Goal: Task Accomplishment & Management: Use online tool/utility

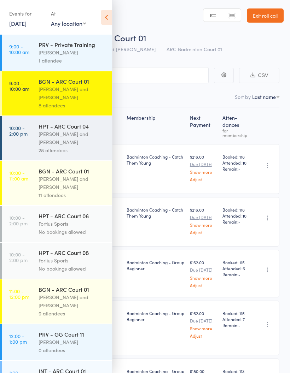
click at [50, 136] on div "[PERSON_NAME] and [PERSON_NAME]" at bounding box center [73, 138] width 68 height 16
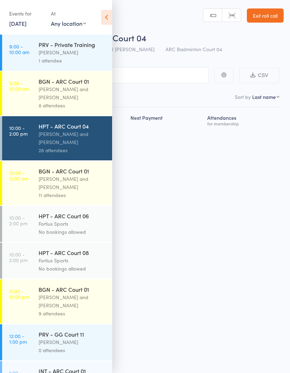
click at [106, 19] on icon at bounding box center [106, 17] width 11 height 15
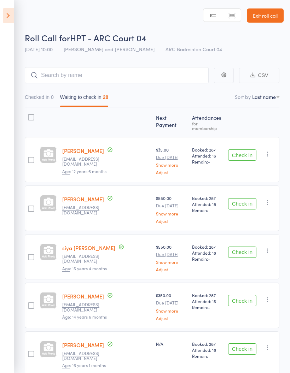
click at [7, 16] on icon at bounding box center [8, 15] width 11 height 15
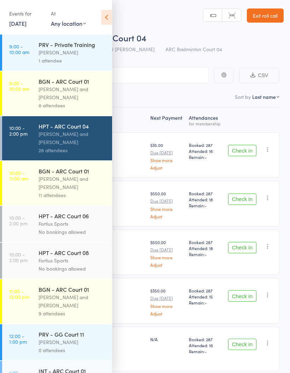
click at [78, 94] on div "[PERSON_NAME] and [PERSON_NAME]" at bounding box center [73, 93] width 68 height 16
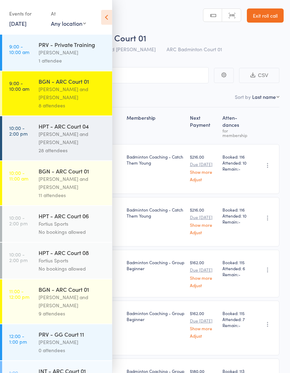
click at [106, 13] on icon at bounding box center [106, 17] width 11 height 15
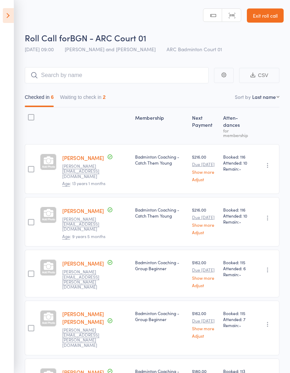
click at [82, 94] on button "Waiting to check in 2" at bounding box center [83, 99] width 46 height 16
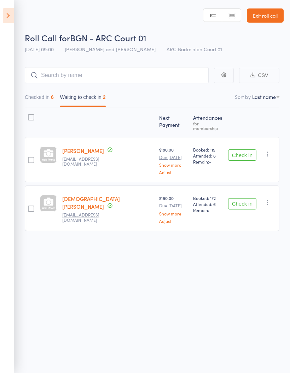
click at [269, 152] on icon "button" at bounding box center [267, 154] width 7 height 7
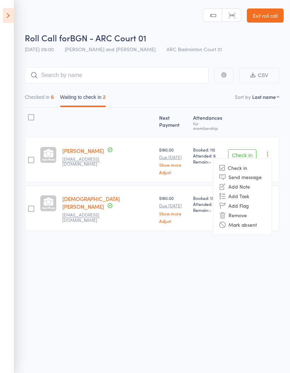
click at [262, 221] on li "Mark absent" at bounding box center [242, 225] width 58 height 10
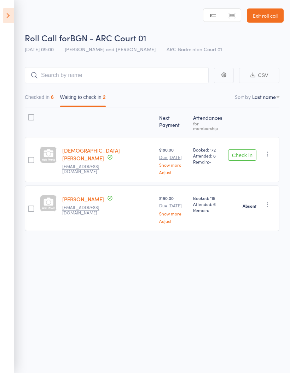
click at [269, 155] on button "button" at bounding box center [267, 154] width 8 height 8
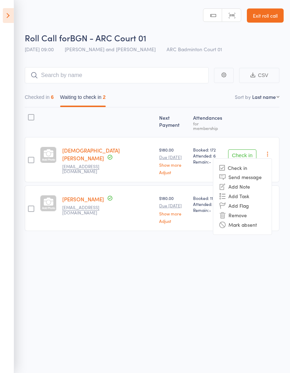
click at [262, 222] on li "Mark absent" at bounding box center [242, 225] width 58 height 10
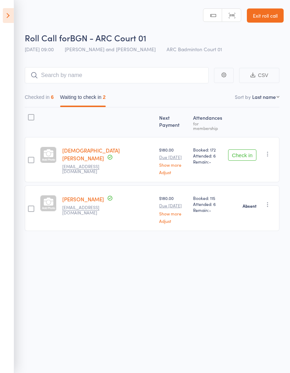
click at [237, 310] on div "Roll Call for BGN - ARC Court 01 [DATE] 09:00 [PERSON_NAME] and [PERSON_NAME] A…" at bounding box center [145, 186] width 290 height 373
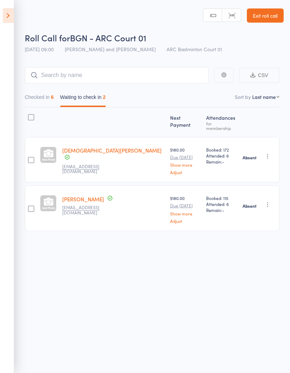
click at [37, 100] on button "Checked in 6" at bounding box center [39, 99] width 29 height 16
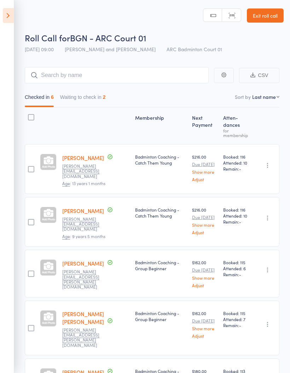
click at [4, 21] on icon at bounding box center [8, 15] width 11 height 15
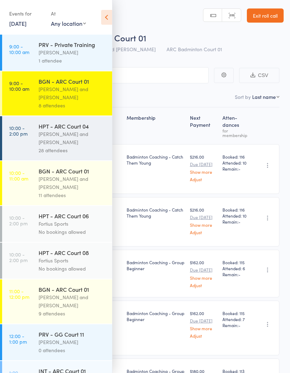
click at [43, 52] on div "[PERSON_NAME]" at bounding box center [73, 52] width 68 height 8
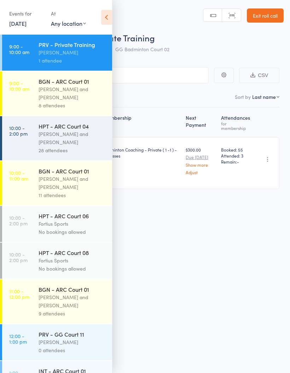
click at [104, 11] on icon at bounding box center [106, 17] width 11 height 15
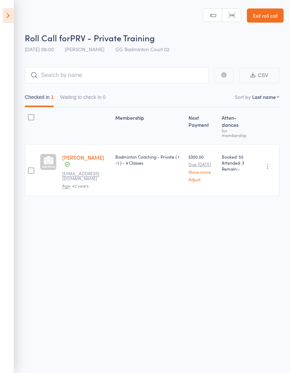
click at [82, 91] on button "Waiting to check in 0" at bounding box center [83, 99] width 46 height 16
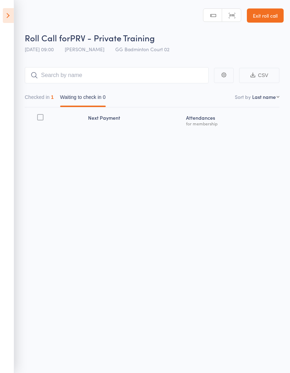
click at [35, 94] on button "Checked in 1" at bounding box center [39, 99] width 29 height 16
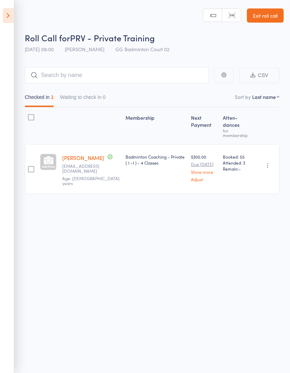
click at [9, 9] on icon at bounding box center [8, 15] width 11 height 15
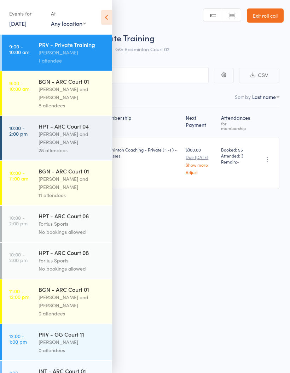
click at [59, 88] on div "[PERSON_NAME] and [PERSON_NAME]" at bounding box center [73, 93] width 68 height 16
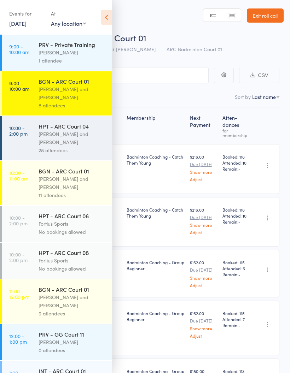
scroll to position [14, 0]
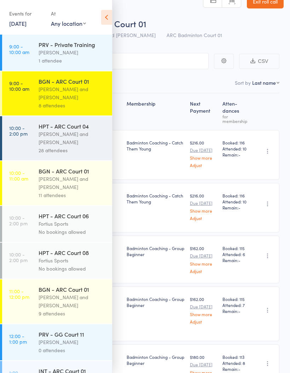
click at [106, 21] on icon at bounding box center [106, 17] width 11 height 15
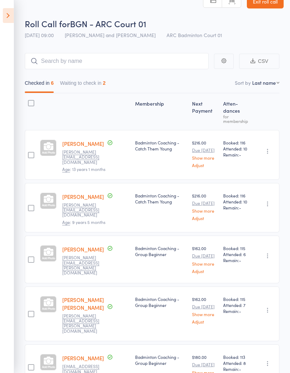
click at [4, 12] on icon at bounding box center [8, 15] width 11 height 15
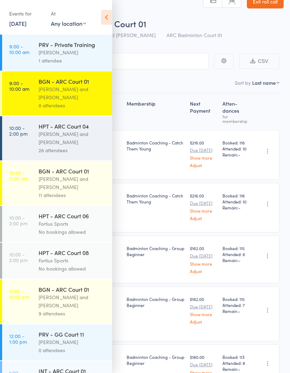
click at [109, 22] on icon at bounding box center [106, 17] width 11 height 15
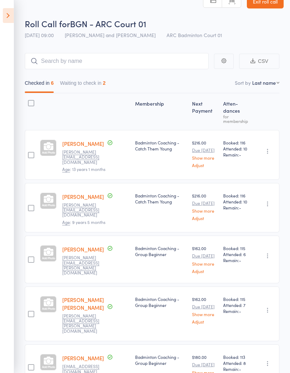
scroll to position [0, 0]
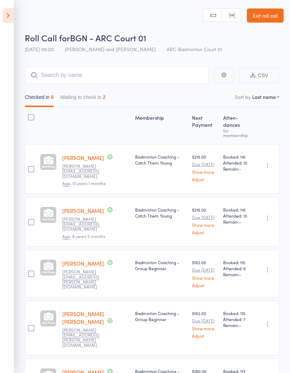
click at [4, 16] on icon at bounding box center [8, 15] width 11 height 15
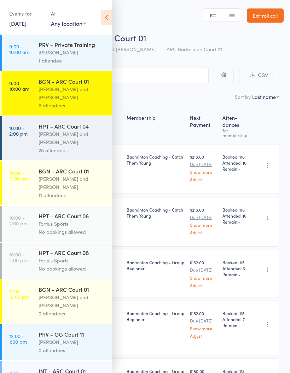
click at [51, 139] on div "[PERSON_NAME] and [PERSON_NAME]" at bounding box center [73, 138] width 68 height 16
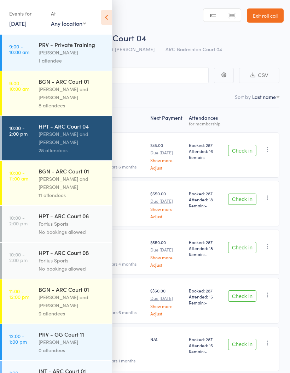
click at [108, 16] on icon at bounding box center [106, 17] width 11 height 15
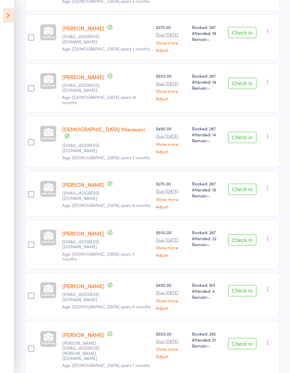
scroll to position [519, 0]
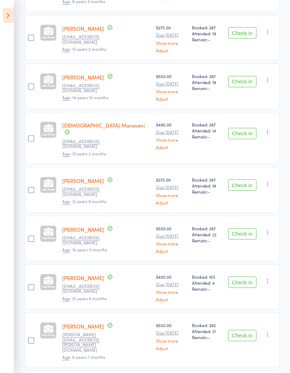
click at [244, 277] on button "Check in" at bounding box center [242, 282] width 28 height 11
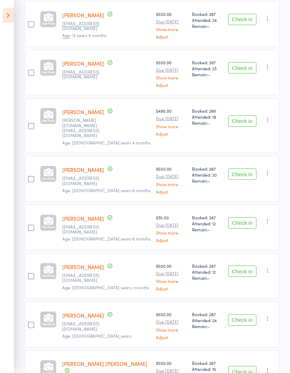
scroll to position [893, 0]
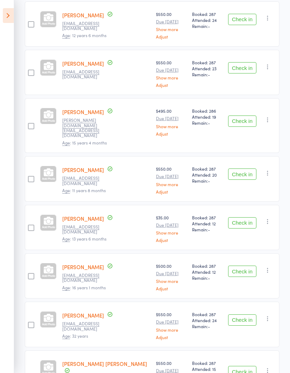
click at [243, 315] on button "Check in" at bounding box center [242, 320] width 28 height 11
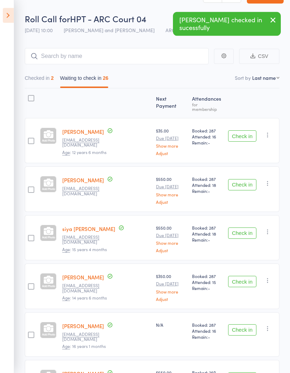
scroll to position [0, 0]
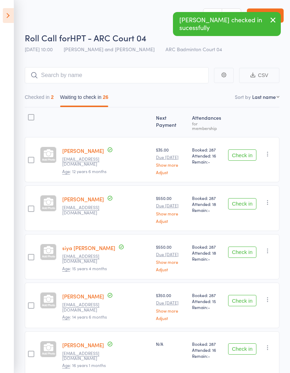
click at [30, 97] on button "Checked in 2" at bounding box center [39, 99] width 29 height 16
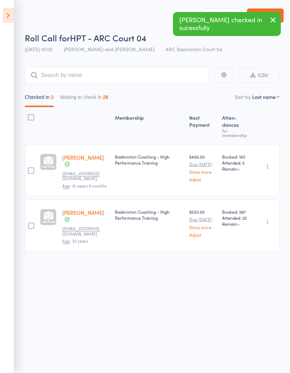
click at [83, 97] on button "Waiting to check in 26" at bounding box center [84, 99] width 48 height 16
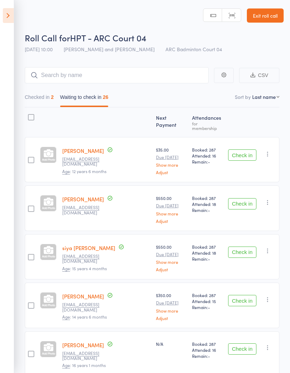
click at [38, 95] on button "Checked in 2" at bounding box center [39, 99] width 29 height 16
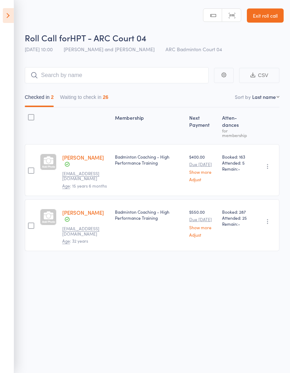
click at [81, 100] on button "Waiting to check in 26" at bounding box center [84, 99] width 48 height 16
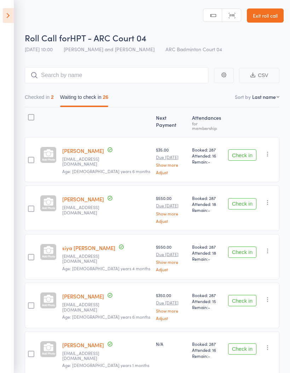
click at [33, 97] on button "Checked in 2" at bounding box center [39, 99] width 29 height 16
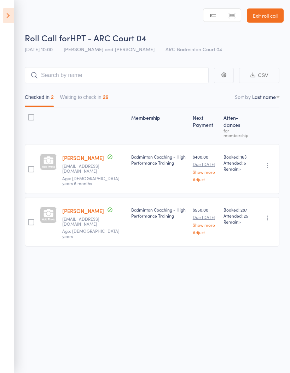
click at [84, 99] on button "Waiting to check in 26" at bounding box center [84, 99] width 48 height 16
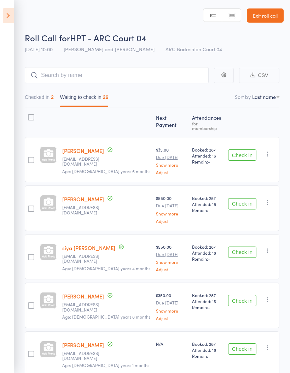
click at [39, 97] on button "Checked in 2" at bounding box center [39, 99] width 29 height 16
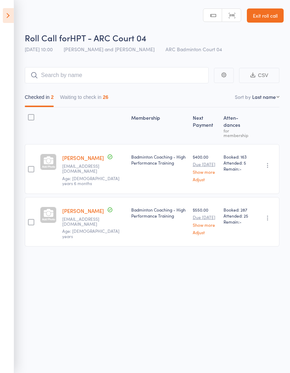
click at [80, 98] on button "Waiting to check in 26" at bounding box center [84, 99] width 48 height 16
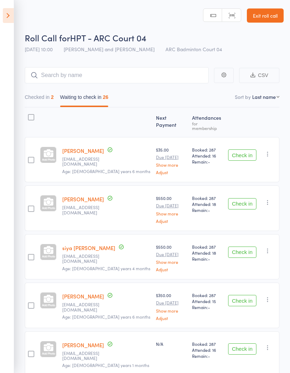
click at [38, 97] on button "Checked in 2" at bounding box center [39, 99] width 29 height 16
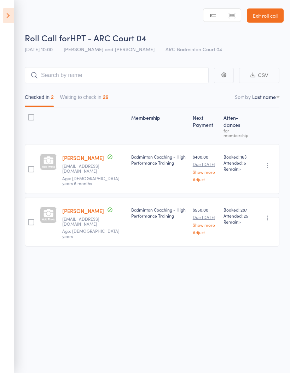
click at [81, 96] on button "Waiting to check in 26" at bounding box center [84, 99] width 48 height 16
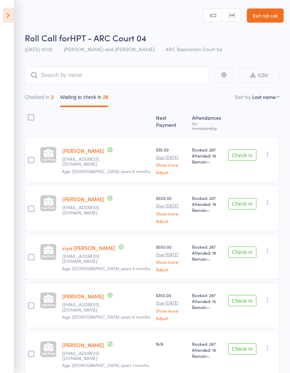
click at [42, 96] on button "Checked in 2" at bounding box center [39, 99] width 29 height 16
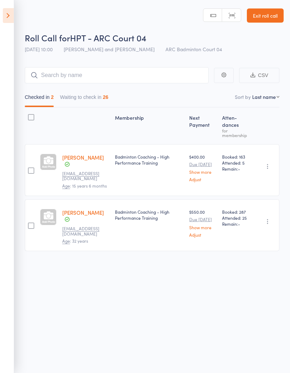
click at [95, 94] on button "Waiting to check in 26" at bounding box center [84, 99] width 48 height 16
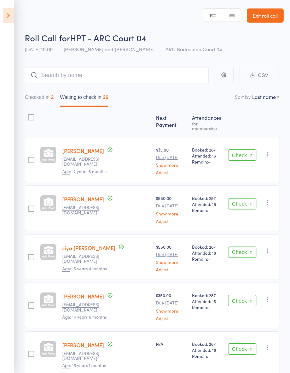
click at [4, 13] on icon at bounding box center [8, 15] width 11 height 15
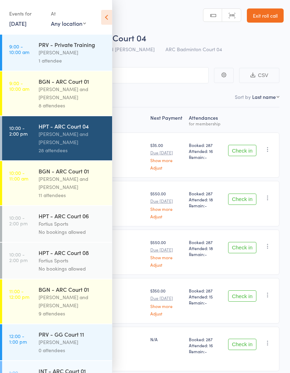
click at [110, 16] on icon at bounding box center [106, 17] width 11 height 15
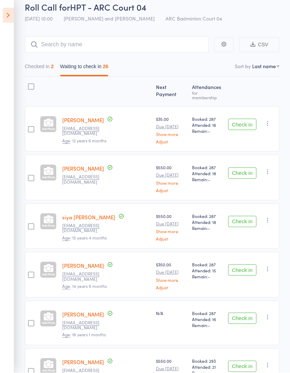
scroll to position [31, 0]
click at [242, 313] on button "Check in" at bounding box center [242, 318] width 28 height 11
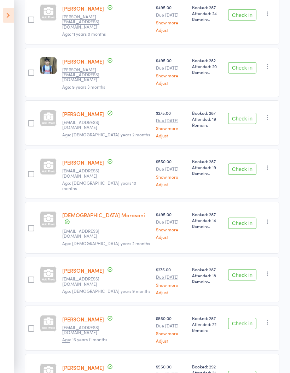
scroll to position [385, 0]
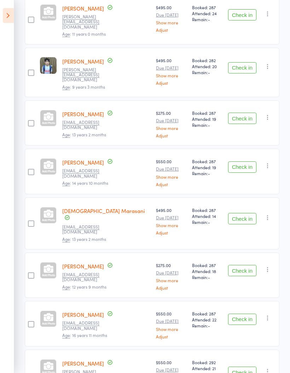
click at [248, 265] on button "Check in" at bounding box center [242, 270] width 28 height 11
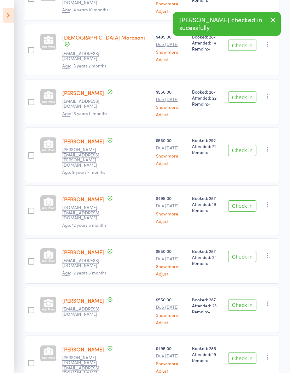
scroll to position [568, 0]
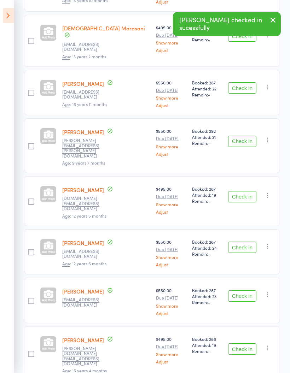
click at [249, 242] on button "Check in" at bounding box center [242, 247] width 28 height 11
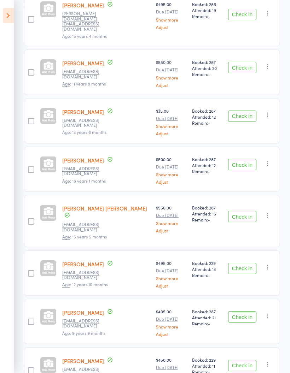
click at [245, 263] on button "Check in" at bounding box center [242, 268] width 28 height 11
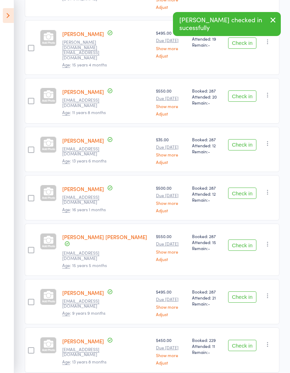
click at [249, 292] on button "Check in" at bounding box center [242, 297] width 28 height 11
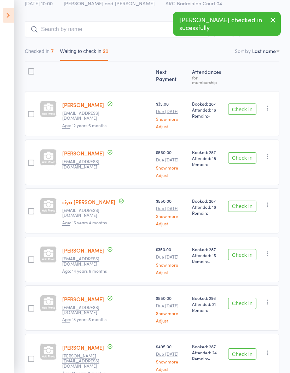
scroll to position [0, 0]
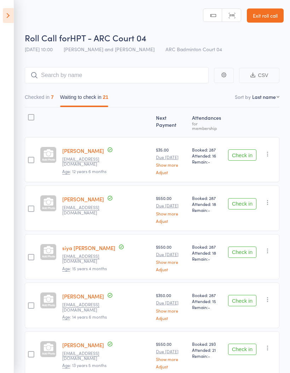
click at [243, 151] on button "Check in" at bounding box center [242, 155] width 28 height 11
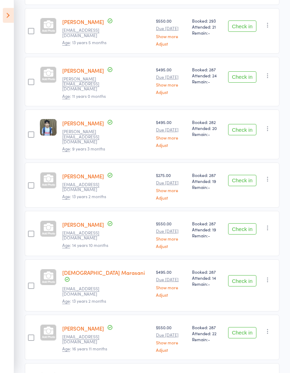
scroll to position [292, 0]
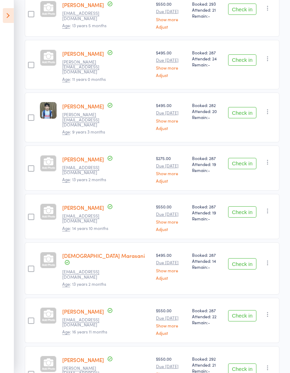
click at [248, 207] on button "Check in" at bounding box center [242, 212] width 28 height 11
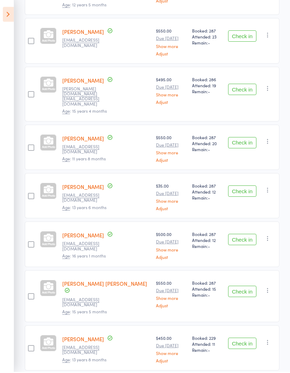
scroll to position [681, 0]
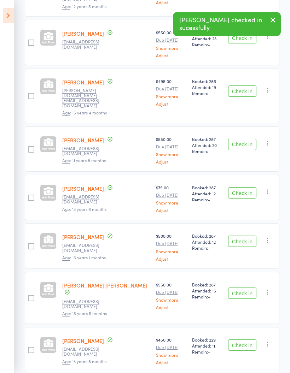
scroll to position [632, 0]
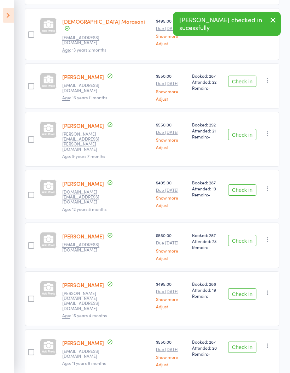
scroll to position [469, 0]
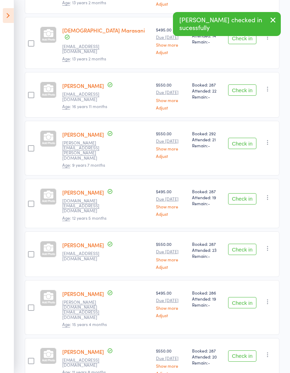
click at [245, 244] on button "Check in" at bounding box center [242, 249] width 28 height 11
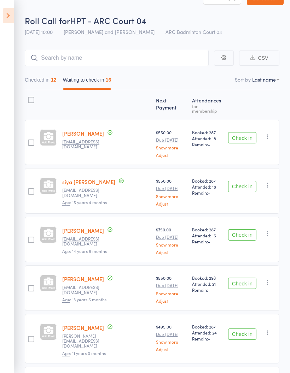
scroll to position [0, 0]
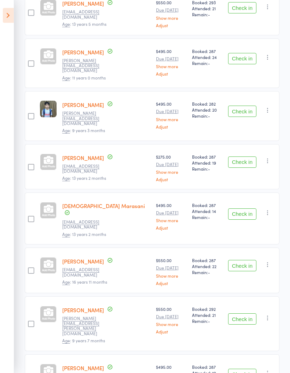
click at [245, 261] on button "Check in" at bounding box center [242, 266] width 28 height 11
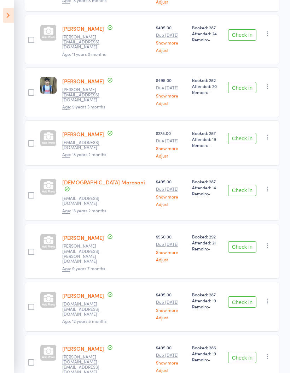
scroll to position [337, 0]
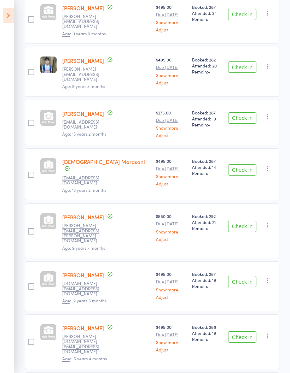
click at [244, 276] on button "Check in" at bounding box center [242, 281] width 28 height 11
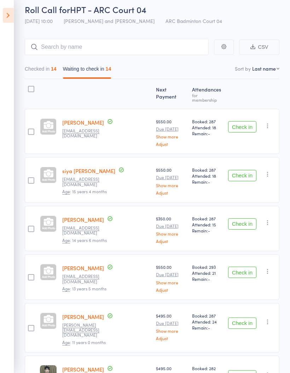
scroll to position [19, 0]
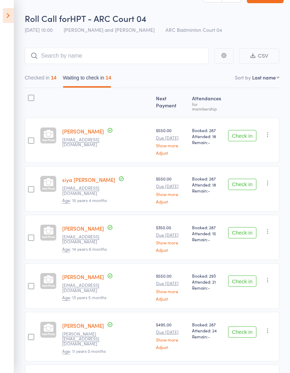
click at [242, 130] on button "Check in" at bounding box center [242, 135] width 28 height 11
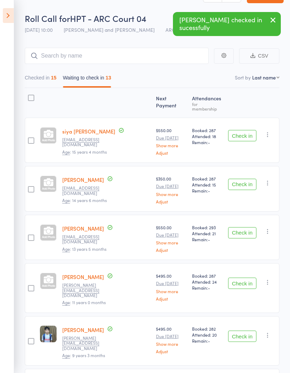
click at [243, 130] on button "Check in" at bounding box center [242, 135] width 28 height 11
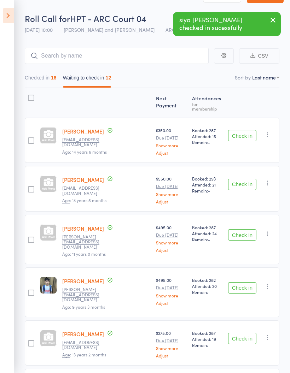
click at [248, 179] on button "Check in" at bounding box center [242, 184] width 28 height 11
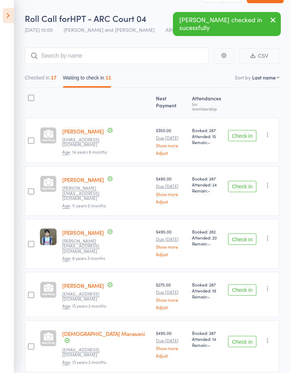
click at [244, 181] on button "Check in" at bounding box center [242, 186] width 28 height 11
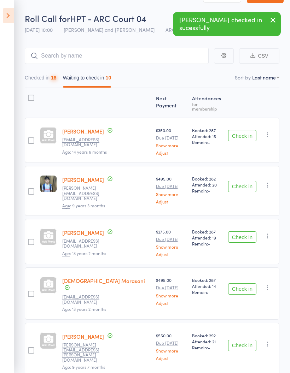
click at [241, 181] on button "Check in" at bounding box center [242, 186] width 28 height 11
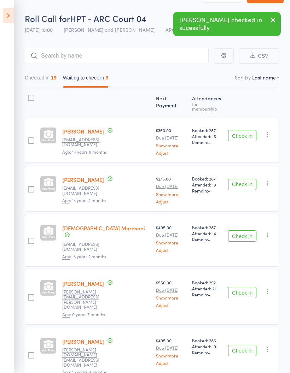
click at [238, 231] on button "Check in" at bounding box center [242, 236] width 28 height 11
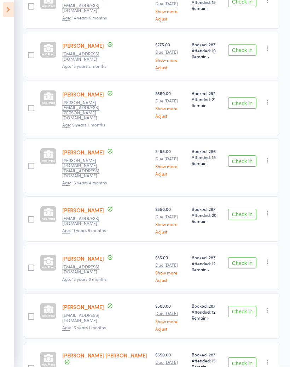
scroll to position [148, 0]
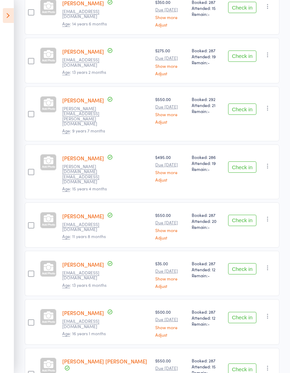
click at [245, 215] on button "Check in" at bounding box center [242, 220] width 28 height 11
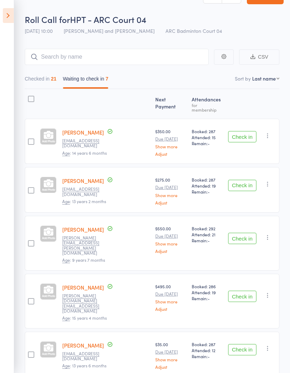
scroll to position [0, 0]
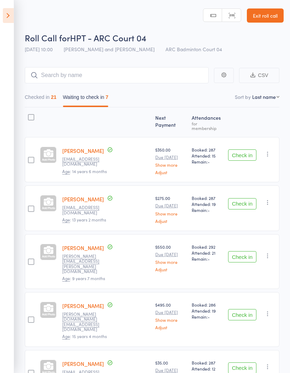
click at [11, 11] on icon at bounding box center [8, 15] width 11 height 15
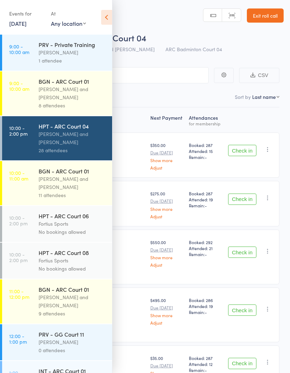
click at [66, 184] on div "[PERSON_NAME] and [PERSON_NAME]" at bounding box center [73, 183] width 68 height 16
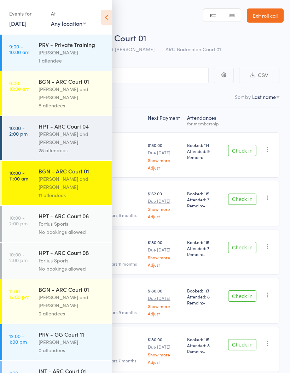
click at [107, 16] on icon at bounding box center [106, 17] width 11 height 15
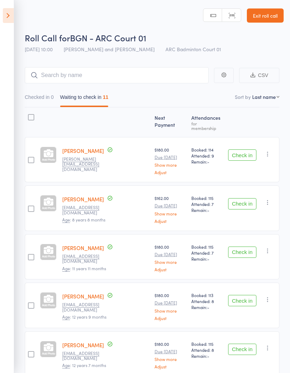
click at [7, 13] on icon at bounding box center [8, 15] width 11 height 15
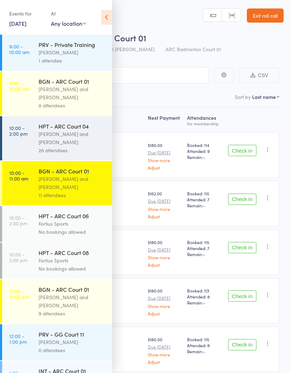
click at [60, 138] on div "[PERSON_NAME] and [PERSON_NAME]" at bounding box center [73, 138] width 68 height 16
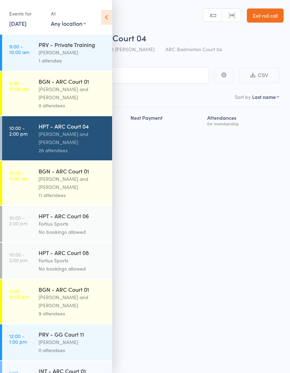
click at [110, 16] on icon at bounding box center [106, 17] width 11 height 15
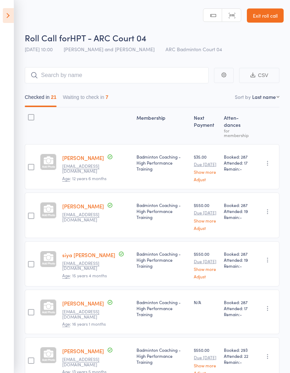
click at [87, 97] on button "Waiting to check in 7" at bounding box center [86, 99] width 46 height 16
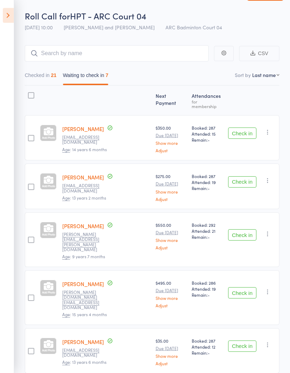
scroll to position [99, 0]
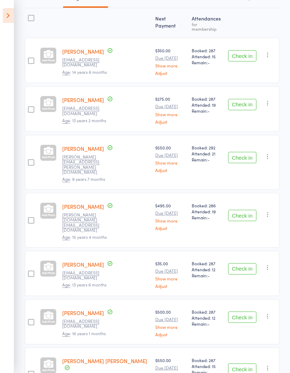
click at [246, 312] on button "Check in" at bounding box center [242, 317] width 28 height 11
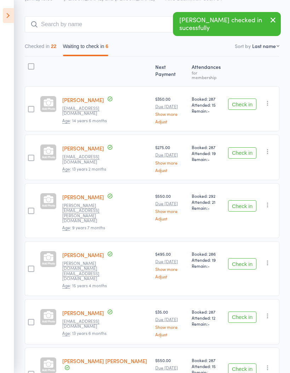
click at [244, 312] on button "Check in" at bounding box center [242, 317] width 28 height 11
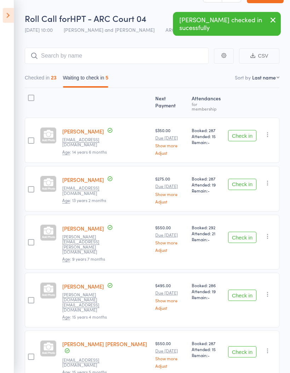
scroll to position [31, 0]
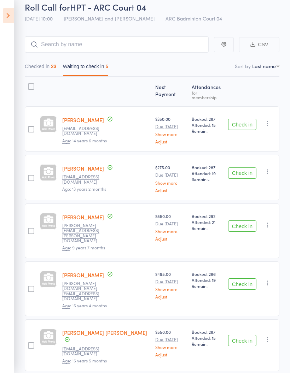
click at [6, 15] on icon at bounding box center [8, 15] width 11 height 15
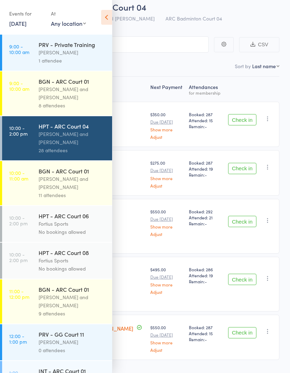
click at [55, 95] on div "[PERSON_NAME] and [PERSON_NAME]" at bounding box center [73, 93] width 68 height 16
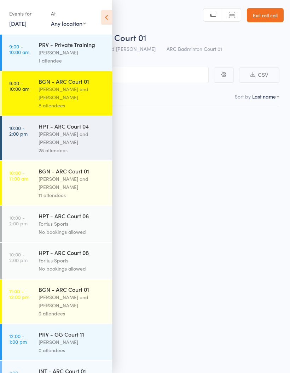
scroll to position [5, 0]
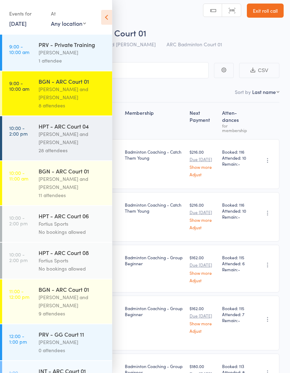
click at [52, 185] on div "[PERSON_NAME] and [PERSON_NAME]" at bounding box center [73, 183] width 68 height 16
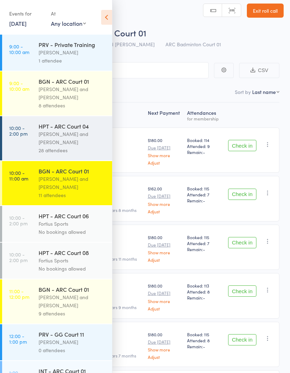
click at [105, 13] on icon at bounding box center [106, 17] width 11 height 15
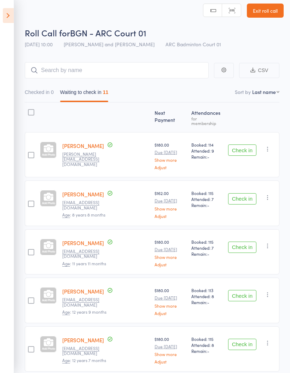
scroll to position [18, 0]
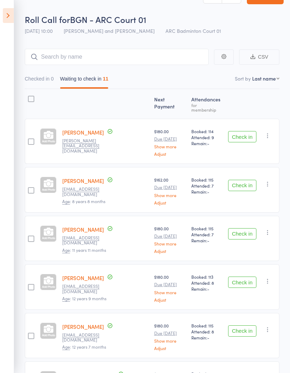
click at [244, 229] on button "Check in" at bounding box center [242, 233] width 28 height 11
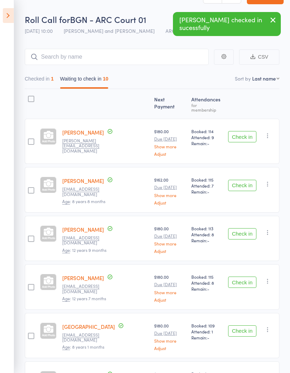
click at [246, 180] on button "Check in" at bounding box center [242, 185] width 28 height 11
click at [244, 180] on button "Check in" at bounding box center [242, 185] width 28 height 11
click at [245, 180] on button "Check in" at bounding box center [242, 185] width 28 height 11
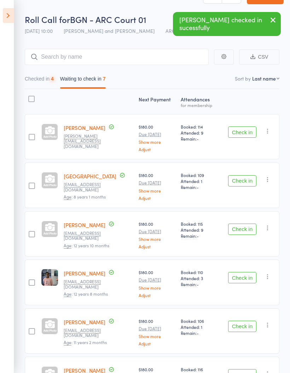
click at [246, 181] on button "Check in" at bounding box center [242, 180] width 28 height 11
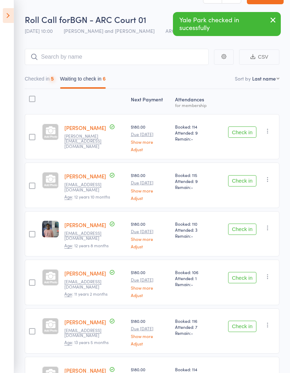
click at [247, 180] on button "Check in" at bounding box center [242, 180] width 28 height 11
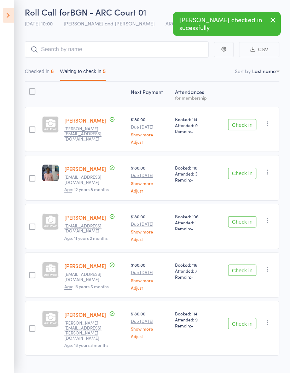
scroll to position [31, 0]
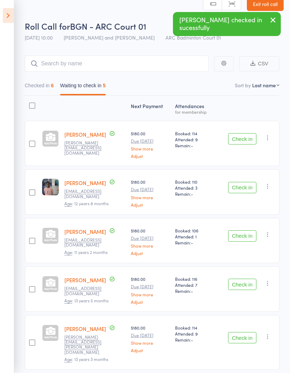
click at [245, 285] on button "Check in" at bounding box center [242, 284] width 28 height 11
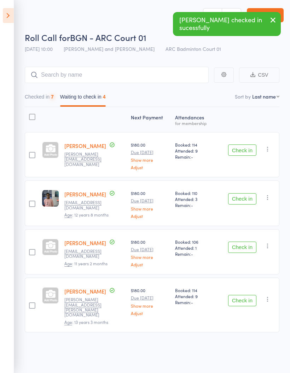
scroll to position [5, 0]
click at [243, 193] on button "Check in" at bounding box center [242, 198] width 28 height 11
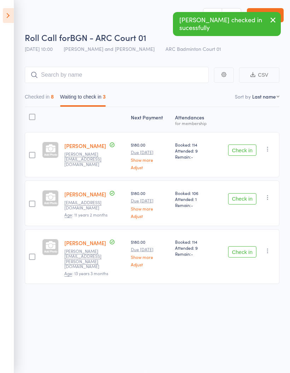
click at [10, 21] on icon at bounding box center [8, 15] width 11 height 15
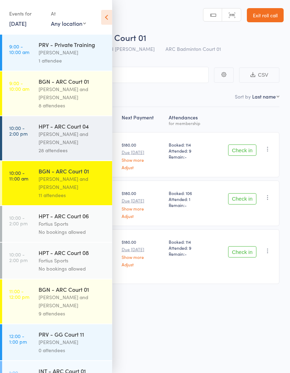
click at [63, 140] on div "[PERSON_NAME] and [PERSON_NAME]" at bounding box center [73, 138] width 68 height 16
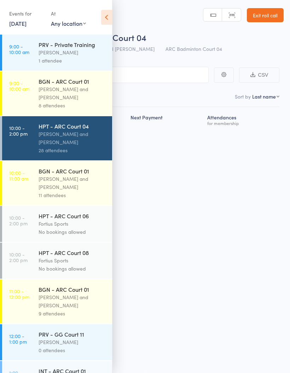
click at [102, 16] on icon at bounding box center [106, 17] width 11 height 15
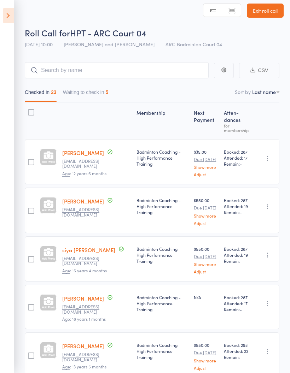
click at [75, 91] on button "Waiting to check in 5" at bounding box center [86, 94] width 46 height 16
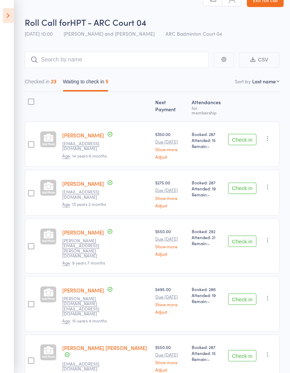
scroll to position [31, 0]
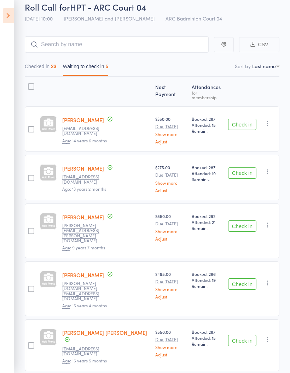
click at [39, 68] on button "Checked in 23" at bounding box center [41, 68] width 32 height 16
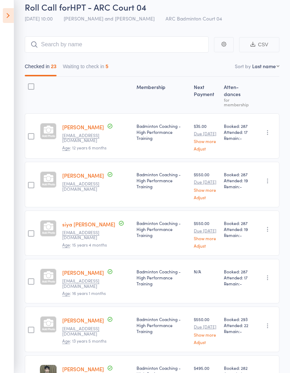
click at [91, 68] on button "Waiting to check in 5" at bounding box center [86, 68] width 46 height 16
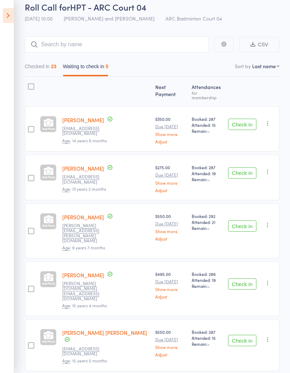
click at [244, 168] on button "Check in" at bounding box center [242, 173] width 28 height 11
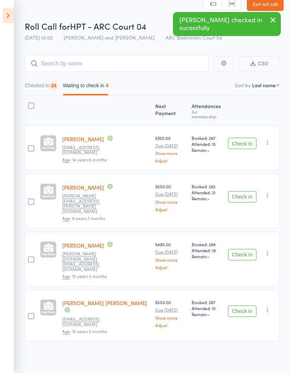
scroll to position [5, 0]
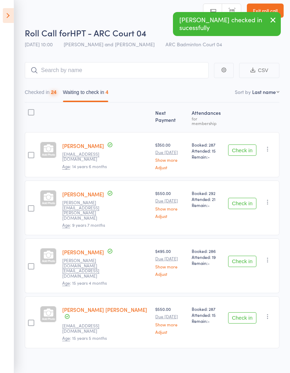
click at [240, 198] on button "Check in" at bounding box center [242, 203] width 28 height 11
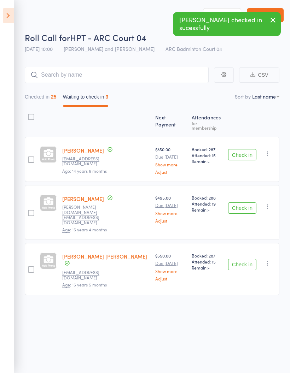
click at [245, 149] on button "Check in" at bounding box center [242, 154] width 28 height 11
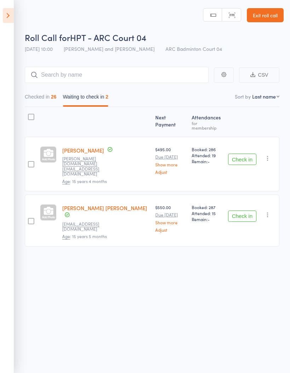
click at [3, 13] on icon at bounding box center [8, 15] width 11 height 15
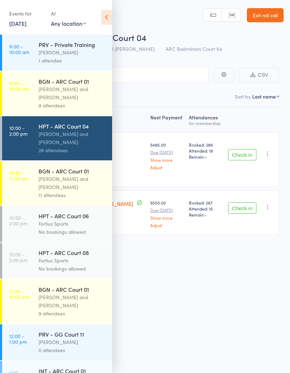
click at [45, 98] on div "[PERSON_NAME] and [PERSON_NAME]" at bounding box center [73, 93] width 68 height 16
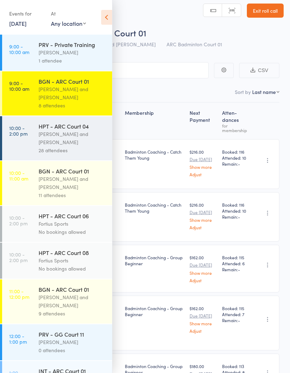
click at [105, 15] on icon at bounding box center [106, 17] width 11 height 15
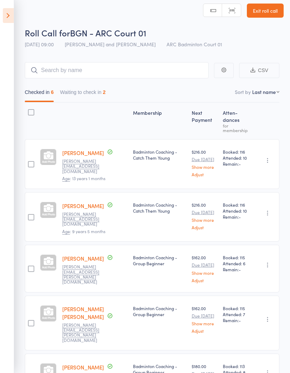
click at [87, 94] on button "Waiting to check in 2" at bounding box center [83, 94] width 46 height 16
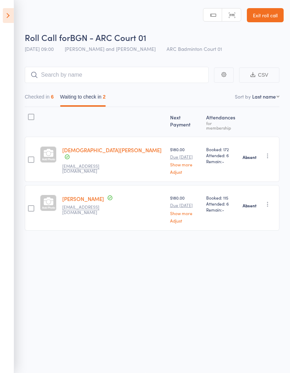
click at [34, 99] on button "Checked in 6" at bounding box center [39, 99] width 29 height 16
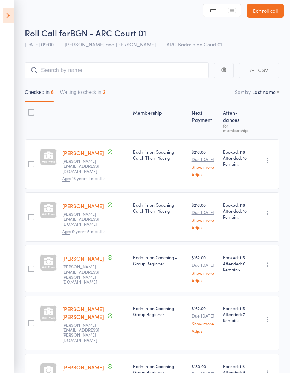
click at [5, 16] on icon at bounding box center [8, 15] width 11 height 15
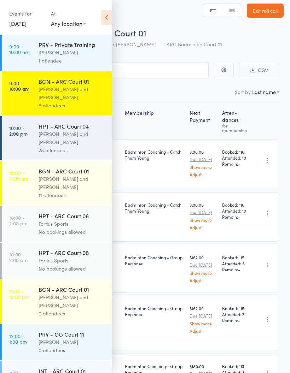
click at [54, 50] on div "[PERSON_NAME]" at bounding box center [73, 52] width 68 height 8
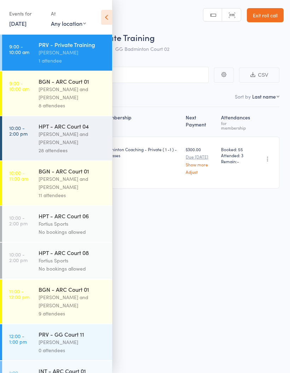
click at [56, 94] on div "[PERSON_NAME] and [PERSON_NAME]" at bounding box center [73, 93] width 68 height 16
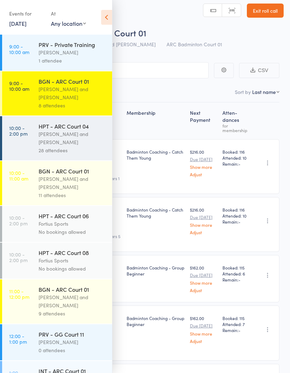
click at [64, 142] on div "[PERSON_NAME] and [PERSON_NAME]" at bounding box center [73, 138] width 68 height 16
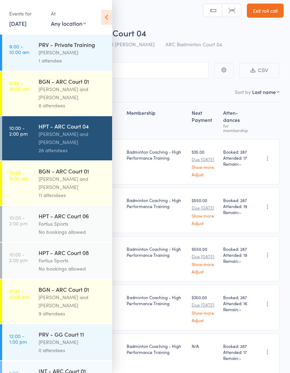
click at [107, 13] on icon at bounding box center [106, 17] width 11 height 15
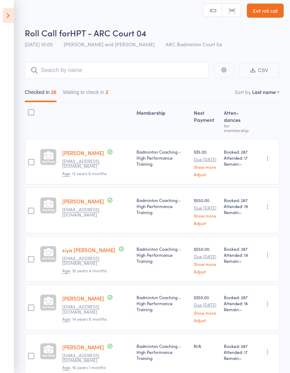
click at [84, 98] on button "Waiting to check in 2" at bounding box center [86, 94] width 46 height 16
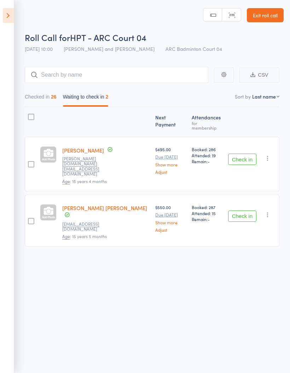
click at [40, 94] on button "Checked in 26" at bounding box center [41, 99] width 32 height 16
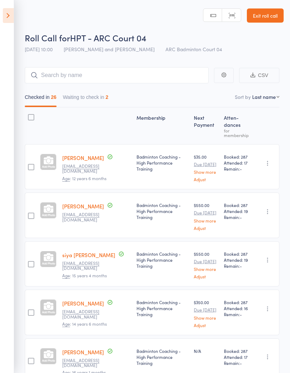
click at [87, 101] on button "Waiting to check in 2" at bounding box center [86, 99] width 46 height 16
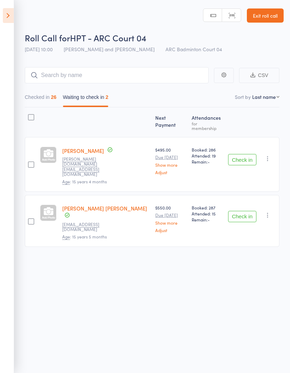
click at [45, 100] on button "Checked in 26" at bounding box center [41, 99] width 32 height 16
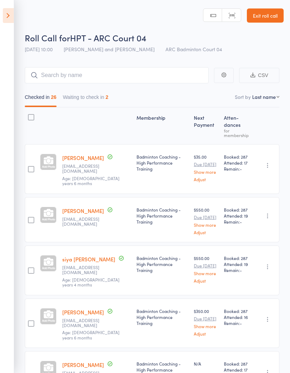
click at [80, 97] on button "Waiting to check in 2" at bounding box center [86, 99] width 46 height 16
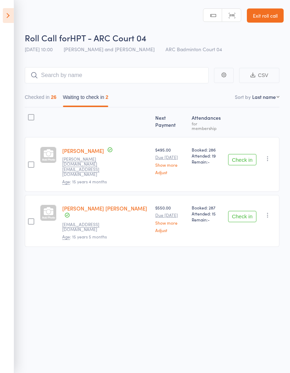
click at [41, 101] on button "Checked in 26" at bounding box center [41, 99] width 32 height 16
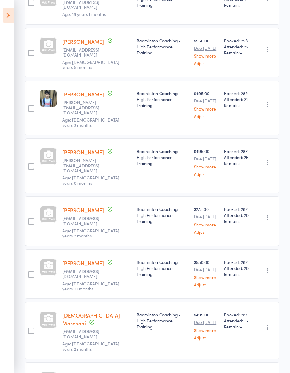
click at [270, 215] on icon "button" at bounding box center [267, 218] width 7 height 7
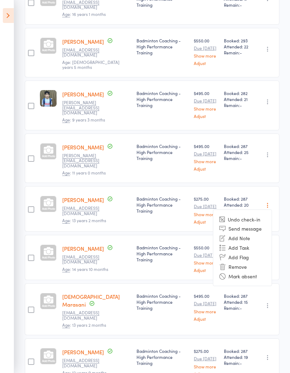
click at [263, 215] on li "Undo check-in" at bounding box center [242, 219] width 58 height 9
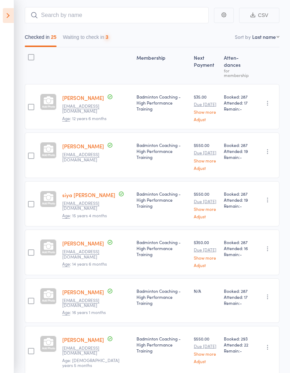
scroll to position [0, 0]
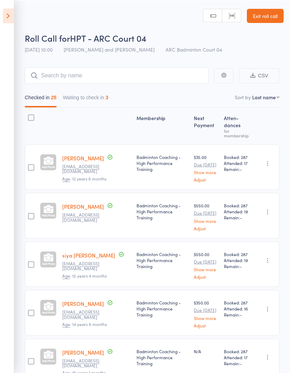
click at [84, 98] on button "Waiting to check in 3" at bounding box center [86, 99] width 46 height 16
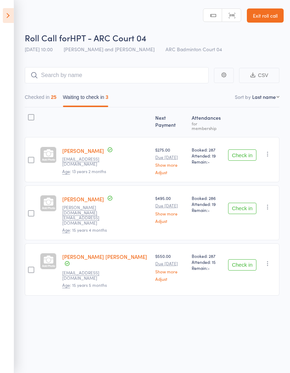
click at [38, 101] on button "Checked in 25" at bounding box center [41, 99] width 32 height 16
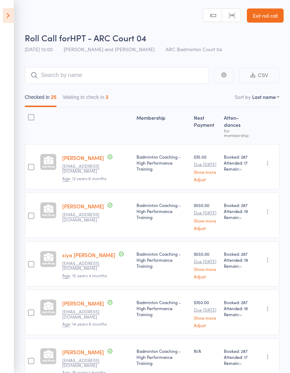
click at [6, 15] on icon at bounding box center [8, 15] width 11 height 15
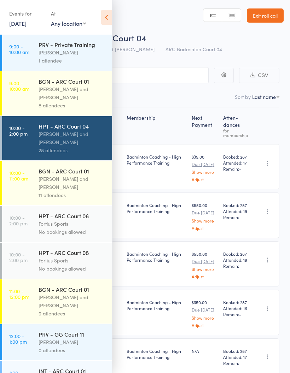
click at [66, 195] on div "11 attendees" at bounding box center [73, 195] width 68 height 8
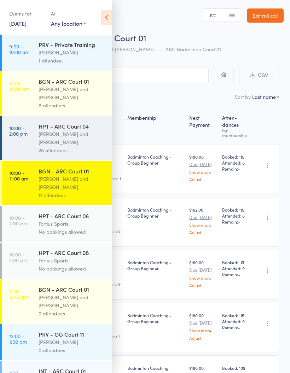
click at [104, 13] on icon at bounding box center [106, 17] width 11 height 15
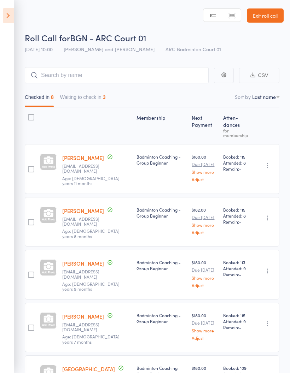
click at [88, 97] on button "Waiting to check in 3" at bounding box center [83, 99] width 46 height 16
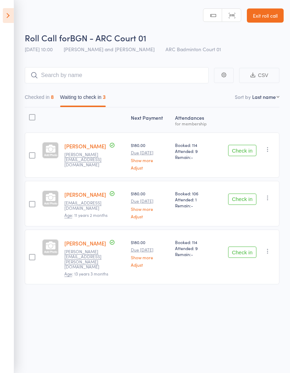
click at [247, 201] on button "Check in" at bounding box center [242, 199] width 28 height 11
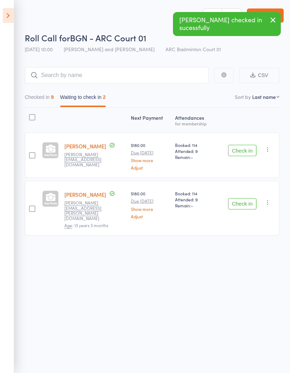
click at [37, 99] on button "Checked in 9" at bounding box center [39, 99] width 29 height 16
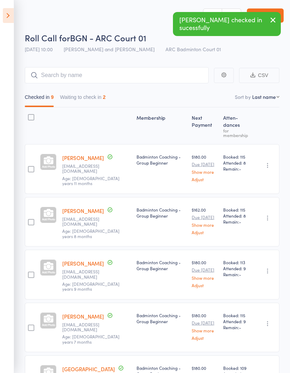
click at [82, 95] on button "Waiting to check in 2" at bounding box center [83, 99] width 46 height 16
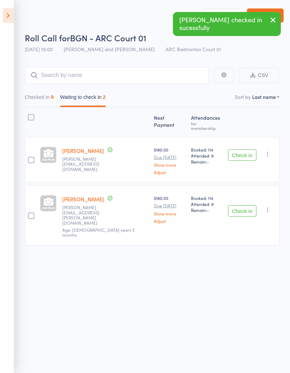
click at [39, 100] on button "Checked in 9" at bounding box center [39, 99] width 29 height 16
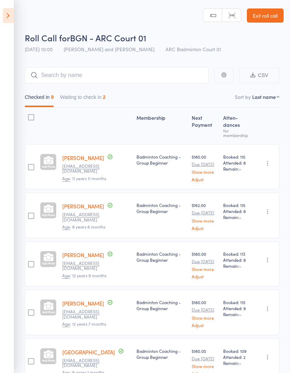
click at [81, 100] on button "Waiting to check in 2" at bounding box center [83, 99] width 46 height 16
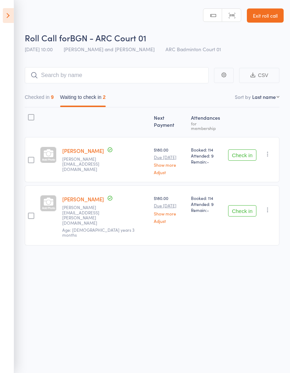
click at [41, 102] on button "Checked in 9" at bounding box center [39, 99] width 29 height 16
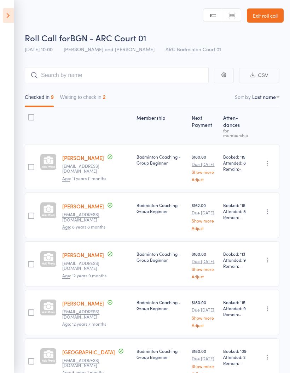
click at [76, 95] on button "Waiting to check in 2" at bounding box center [83, 99] width 46 height 16
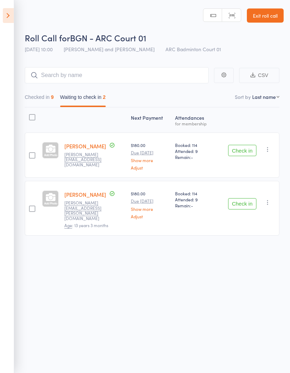
click at [269, 149] on icon "button" at bounding box center [267, 149] width 7 height 7
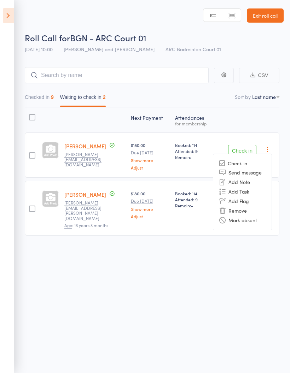
click at [265, 221] on li "Mark absent" at bounding box center [242, 221] width 58 height 10
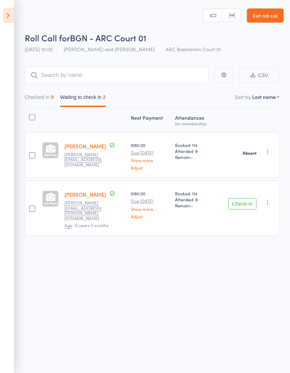
click at [272, 198] on button "button" at bounding box center [267, 202] width 8 height 8
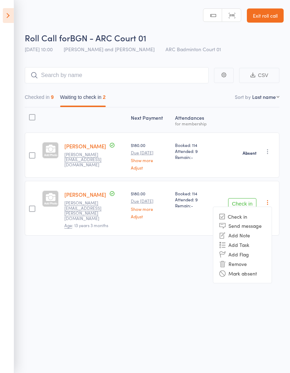
click at [263, 269] on li "Mark absent" at bounding box center [242, 274] width 58 height 10
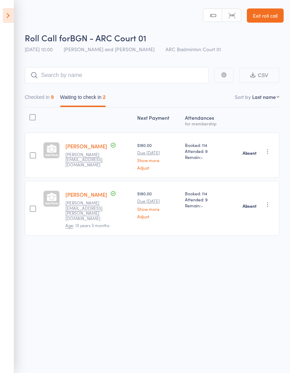
click at [34, 96] on button "Checked in 9" at bounding box center [39, 99] width 29 height 16
